Goal: Navigation & Orientation: Find specific page/section

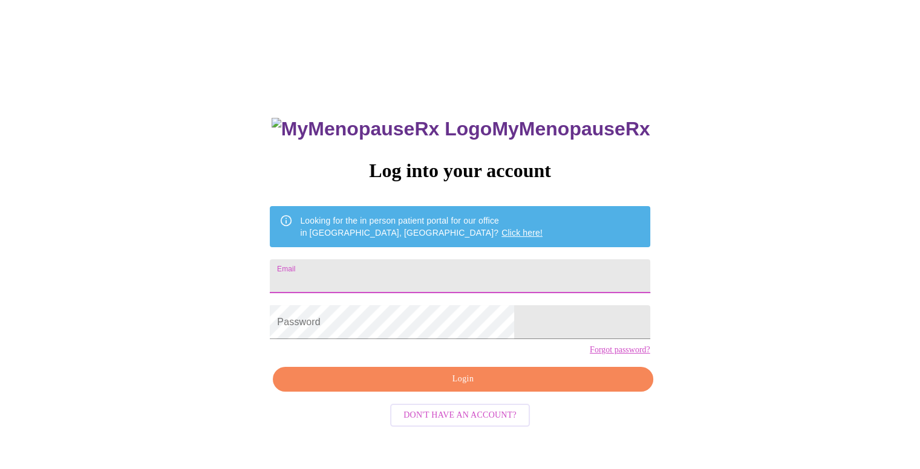
click at [488, 265] on input "Email" at bounding box center [460, 276] width 380 height 34
click at [503, 277] on input "Email" at bounding box center [460, 276] width 380 height 34
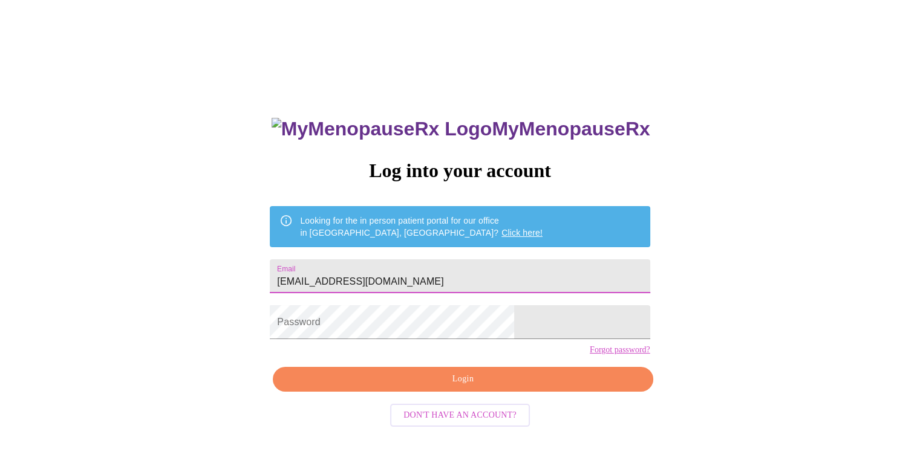
type input "[EMAIL_ADDRESS][DOMAIN_NAME]"
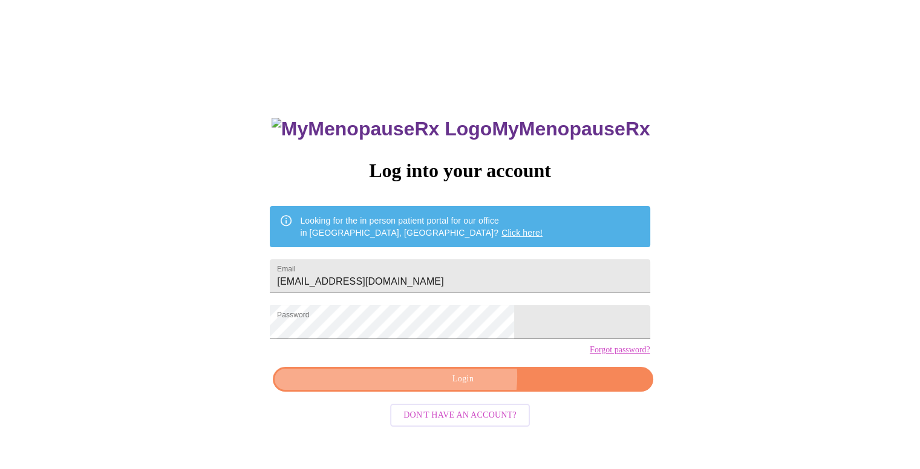
click at [461, 387] on span "Login" at bounding box center [463, 379] width 352 height 15
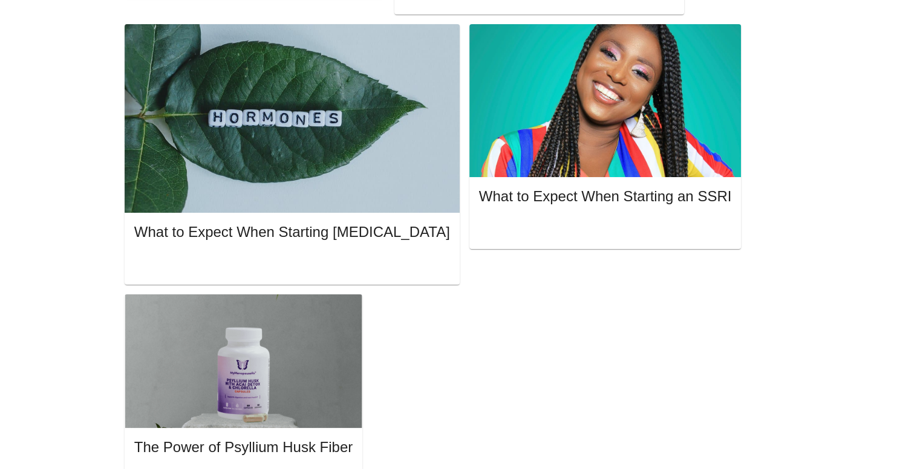
click at [56, 357] on div "MyMenopauseRx Appointments Messaging Labs Uploads Medications Community Refer a…" at bounding box center [460, 330] width 910 height 2269
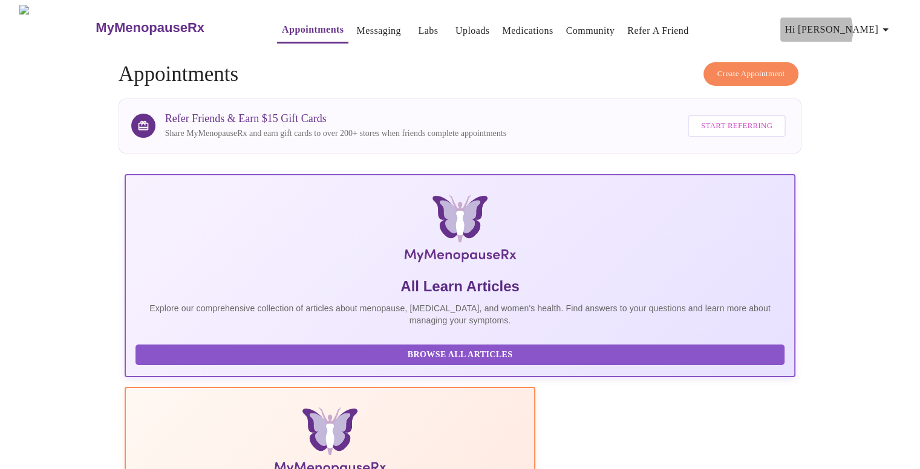
click at [862, 26] on span "Hi [PERSON_NAME]" at bounding box center [839, 29] width 108 height 17
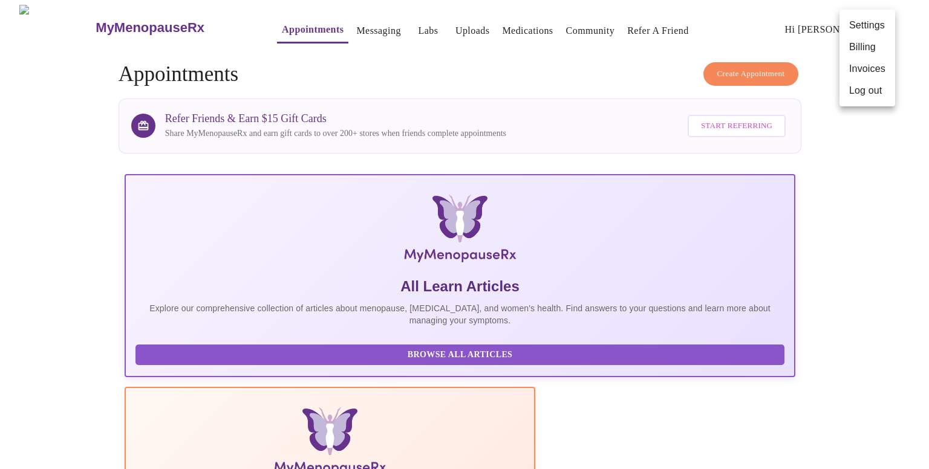
click at [895, 142] on div at bounding box center [464, 234] width 929 height 469
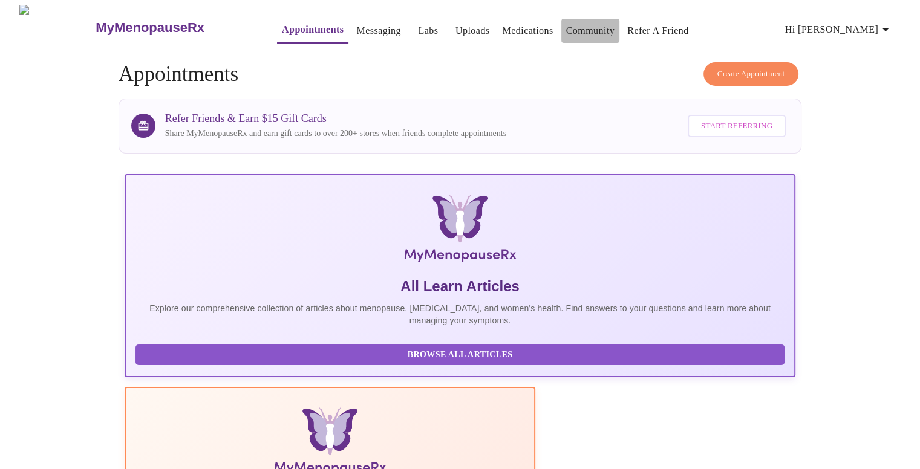
click at [581, 27] on link "Community" at bounding box center [590, 30] width 49 height 17
click at [364, 31] on link "Messaging" at bounding box center [378, 30] width 44 height 17
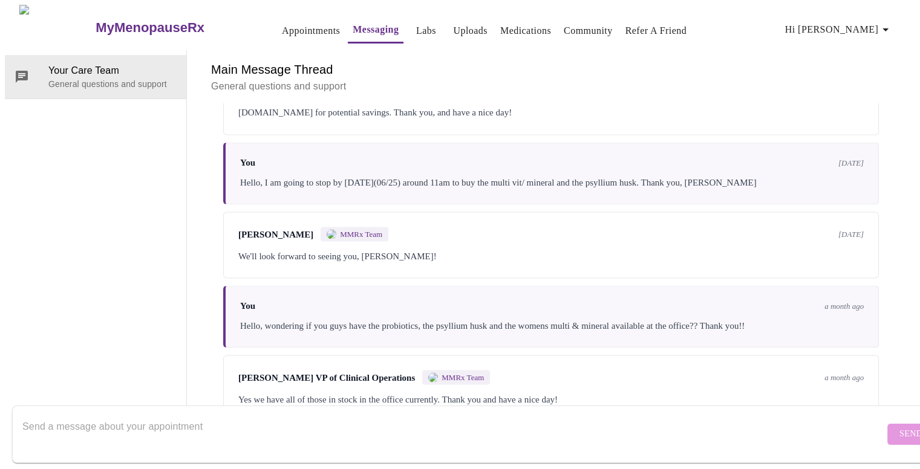
scroll to position [2348, 0]
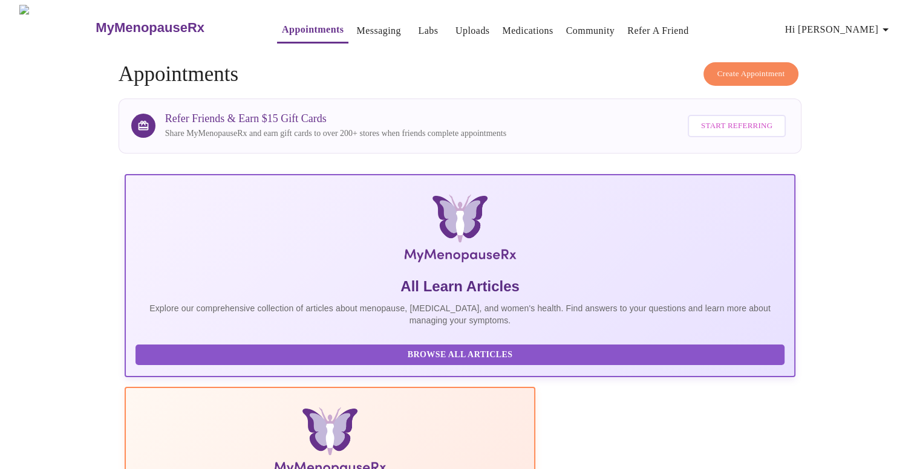
click at [96, 24] on h3 "MyMenopauseRx" at bounding box center [150, 28] width 109 height 16
click at [888, 28] on icon "button" at bounding box center [885, 29] width 6 height 3
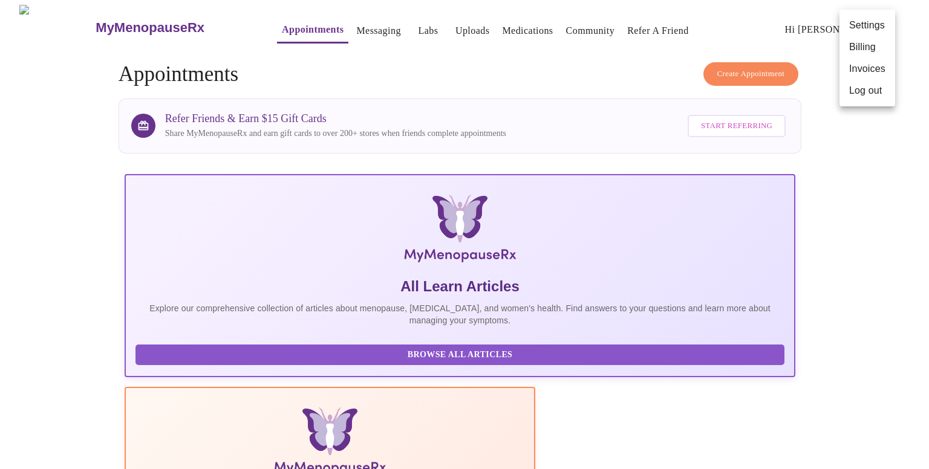
click at [523, 25] on div at bounding box center [464, 234] width 929 height 469
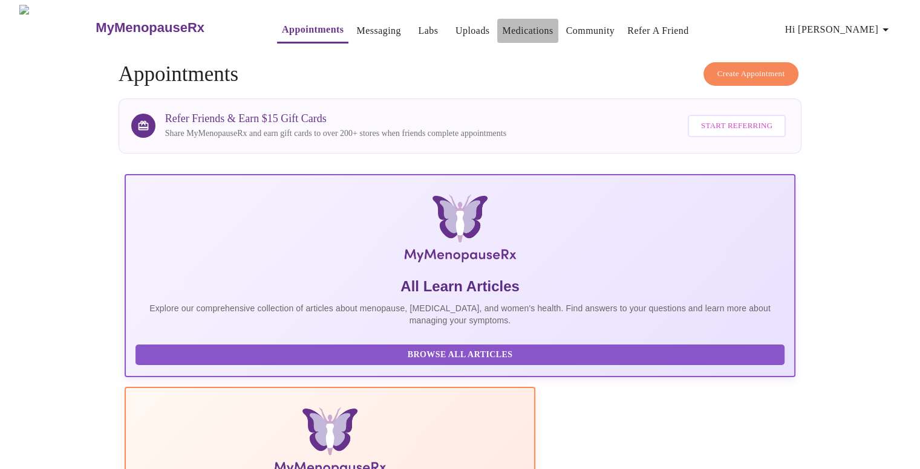
click at [529, 28] on link "Medications" at bounding box center [527, 30] width 51 height 17
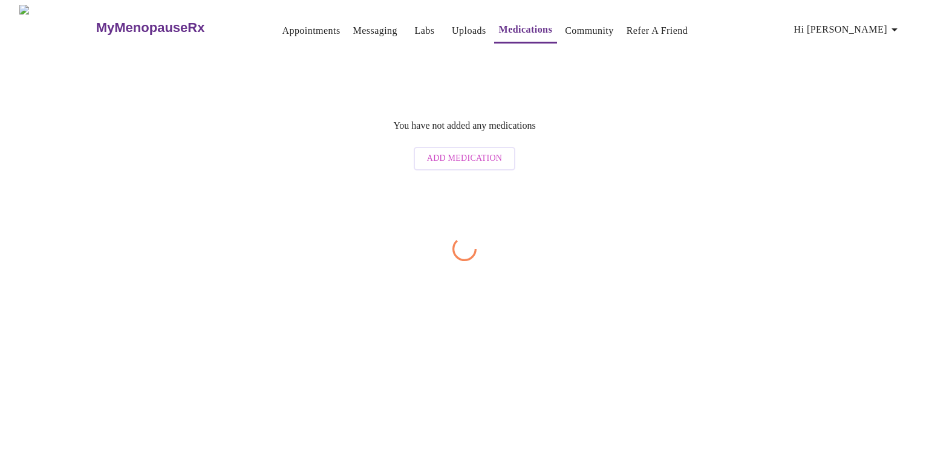
click at [529, 28] on link "Medications" at bounding box center [526, 29] width 54 height 17
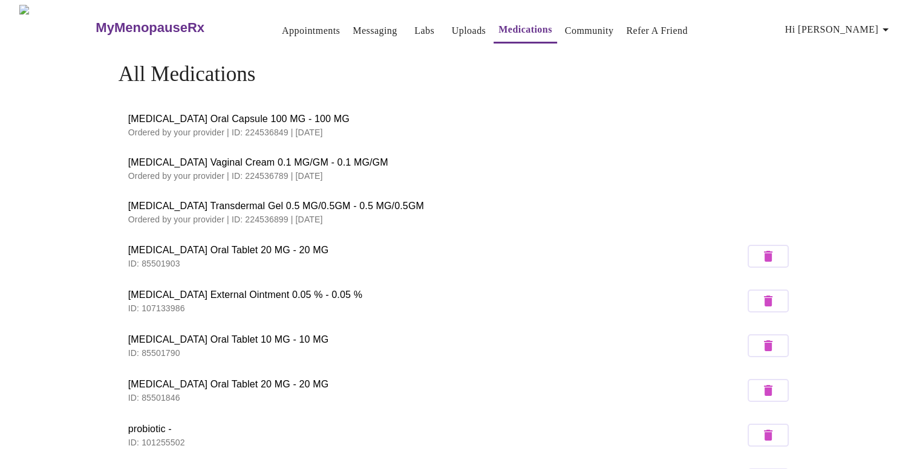
click at [148, 20] on h3 "MyMenopauseRx" at bounding box center [150, 28] width 109 height 16
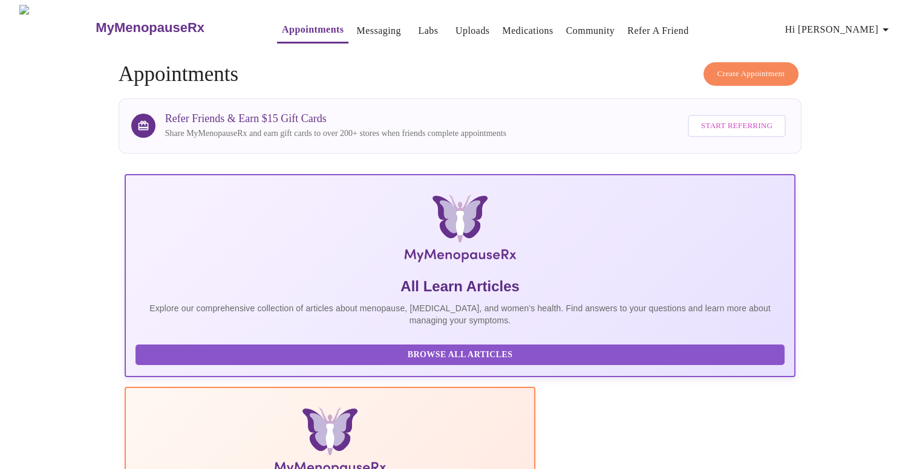
click at [191, 359] on span "Browse All Articles" at bounding box center [460, 355] width 625 height 15
